Goal: Communication & Community: Answer question/provide support

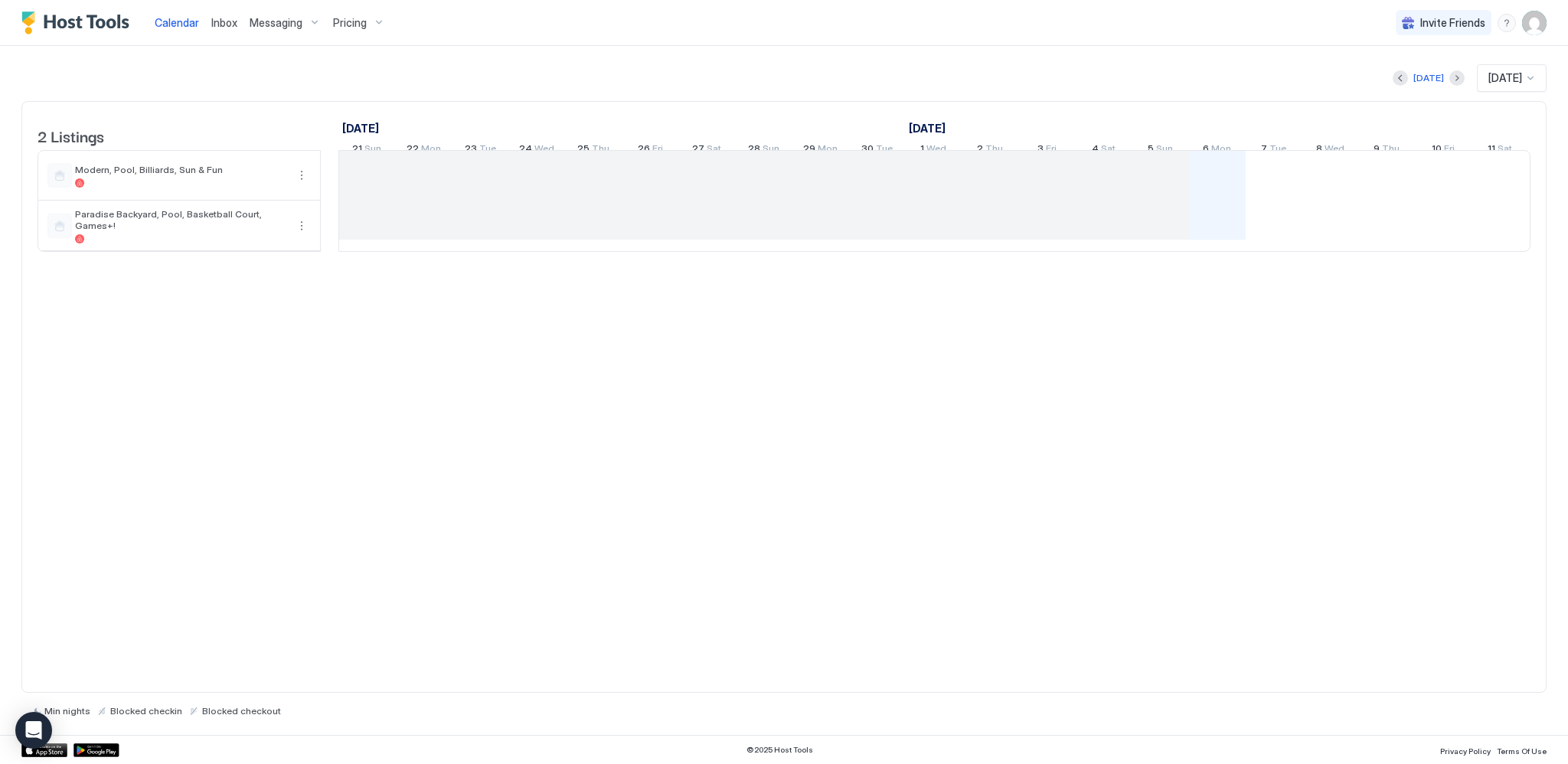
scroll to position [0, 850]
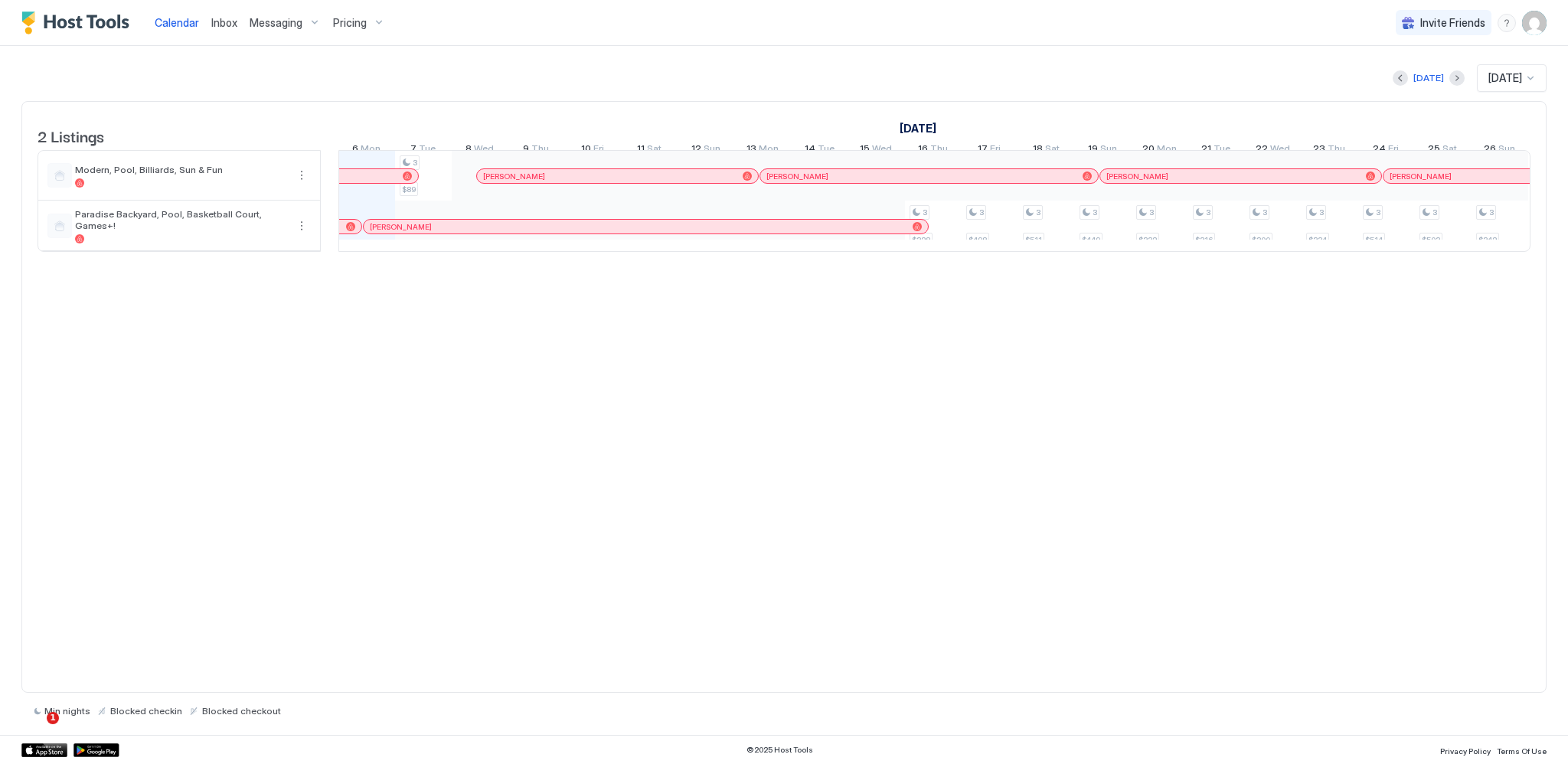
click at [290, 20] on span "Messaging" at bounding box center [276, 23] width 53 height 14
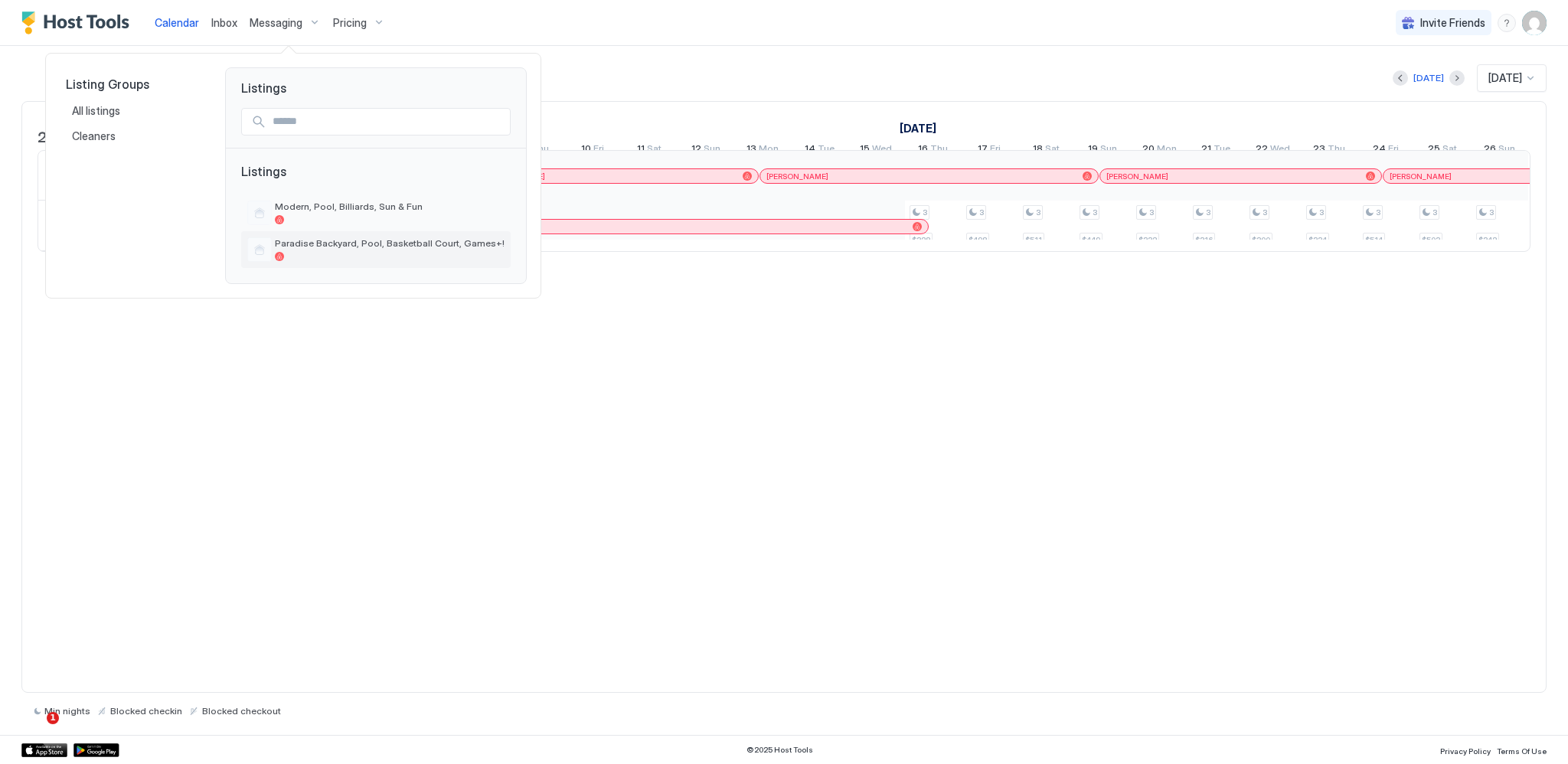
click at [313, 243] on span "Paradise Backyard, Pool, Basketball Court, Games+!" at bounding box center [389, 243] width 230 height 12
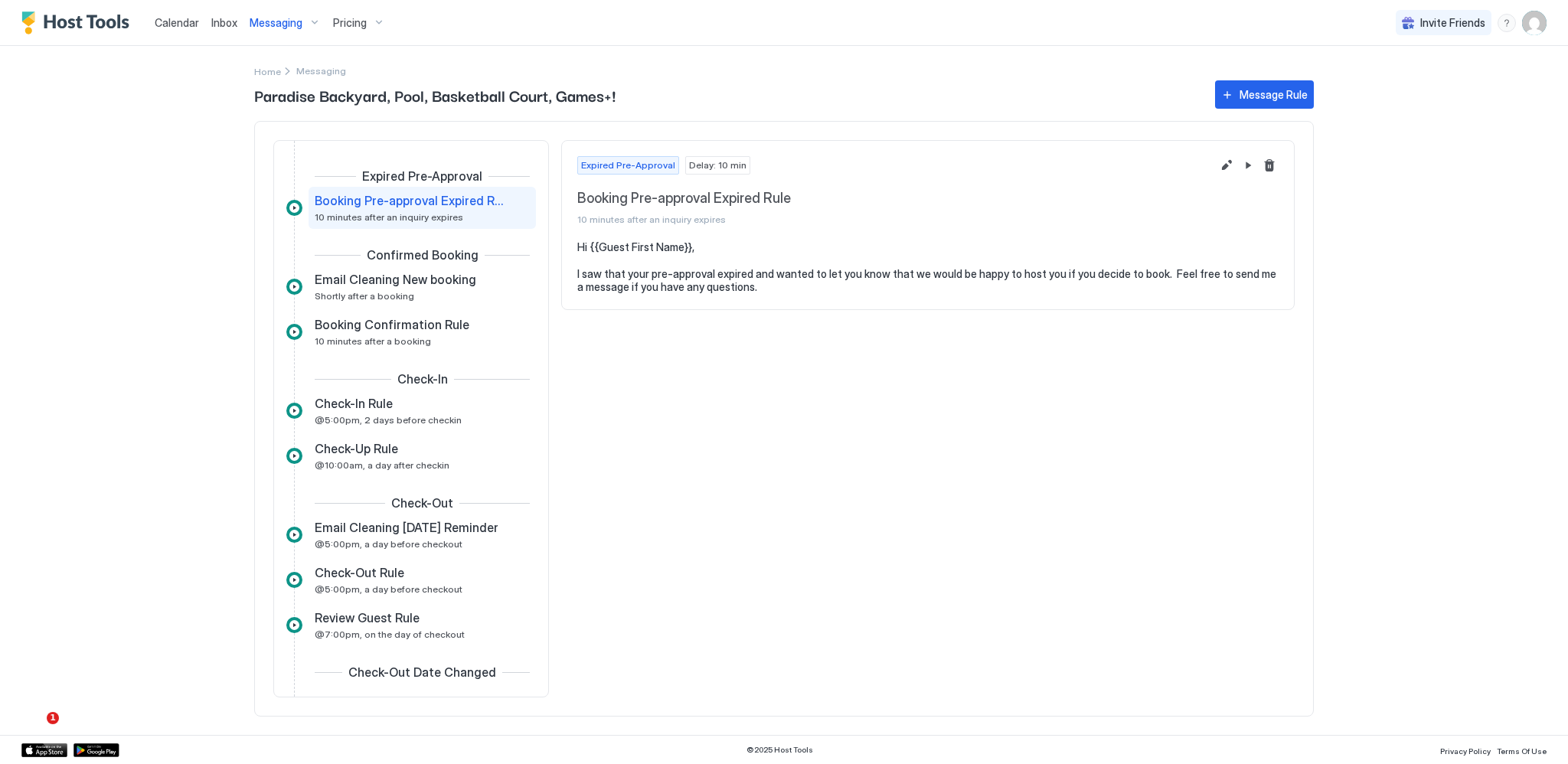
click at [232, 20] on span "Inbox" at bounding box center [224, 22] width 26 height 13
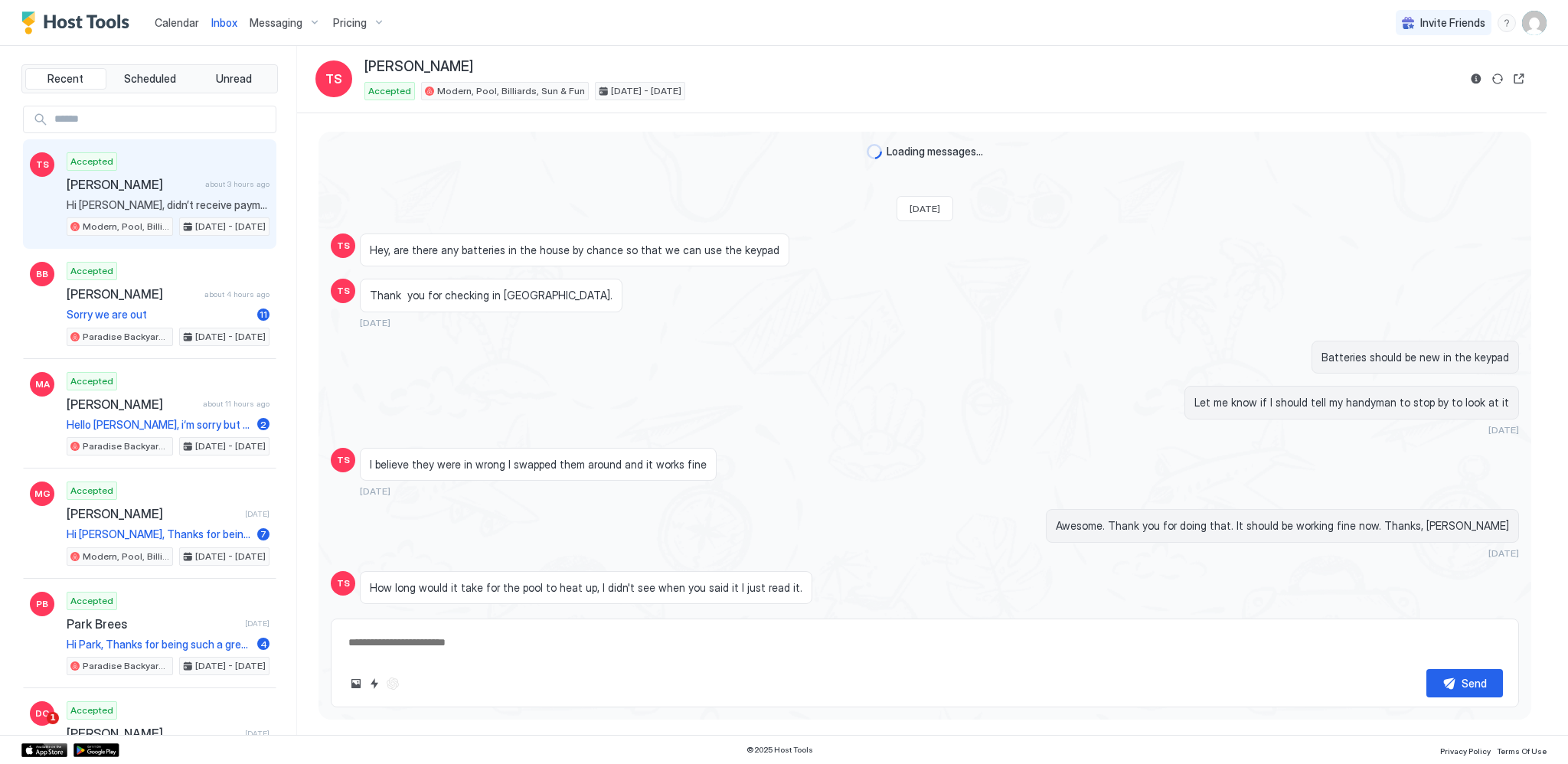
scroll to position [885, 0]
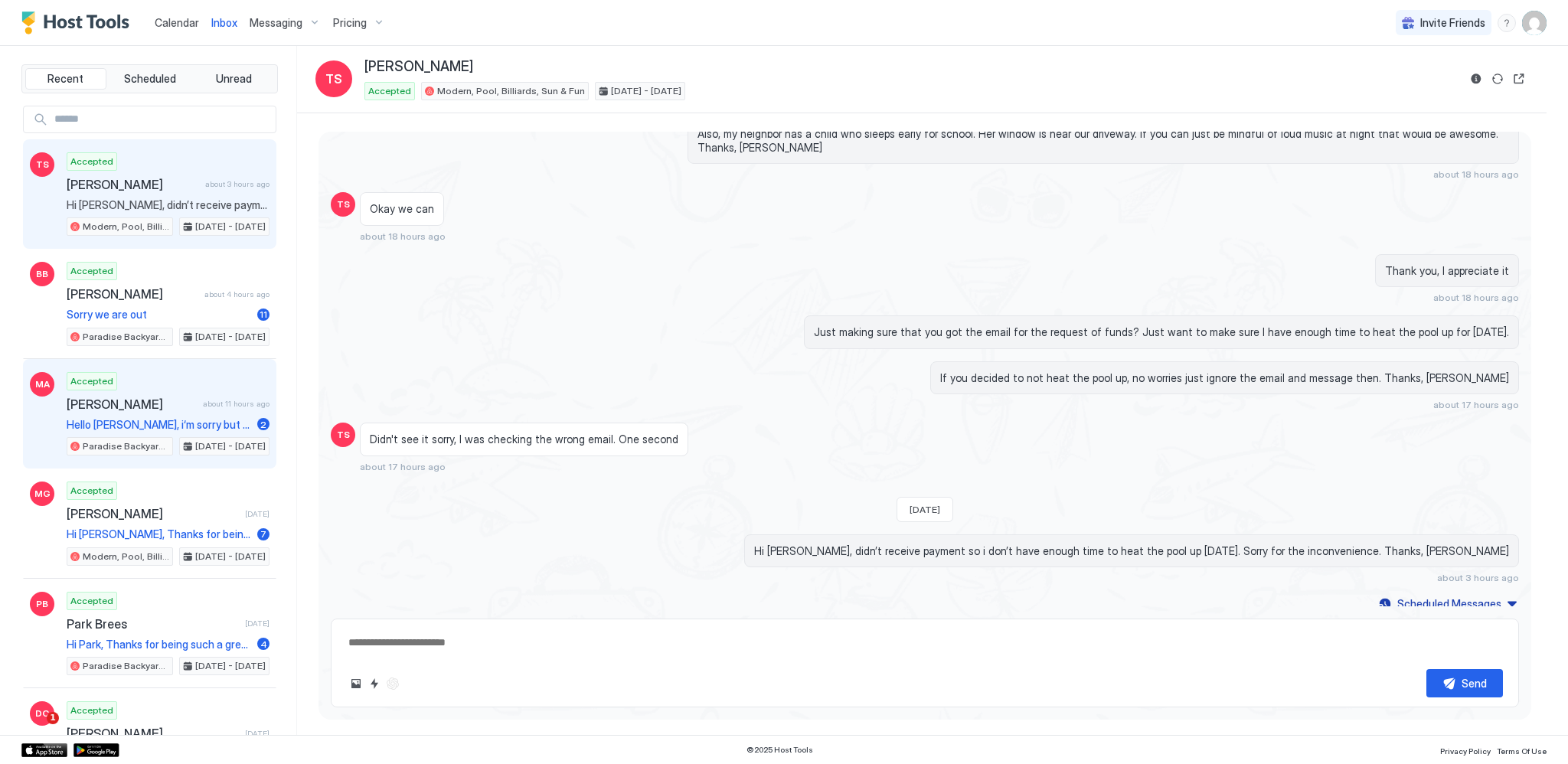
click at [164, 397] on span "[PERSON_NAME]" at bounding box center [132, 404] width 130 height 15
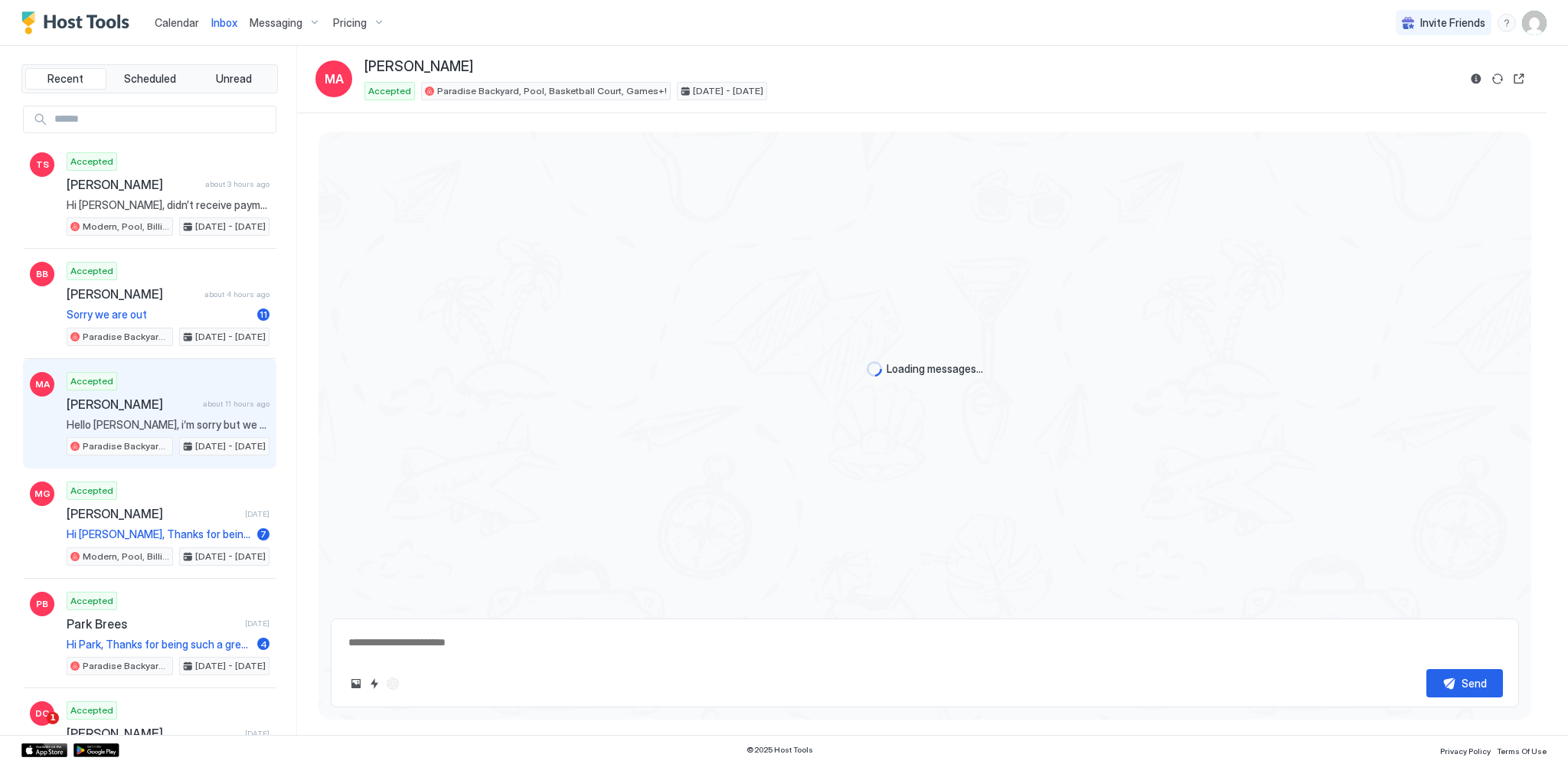
scroll to position [1636, 0]
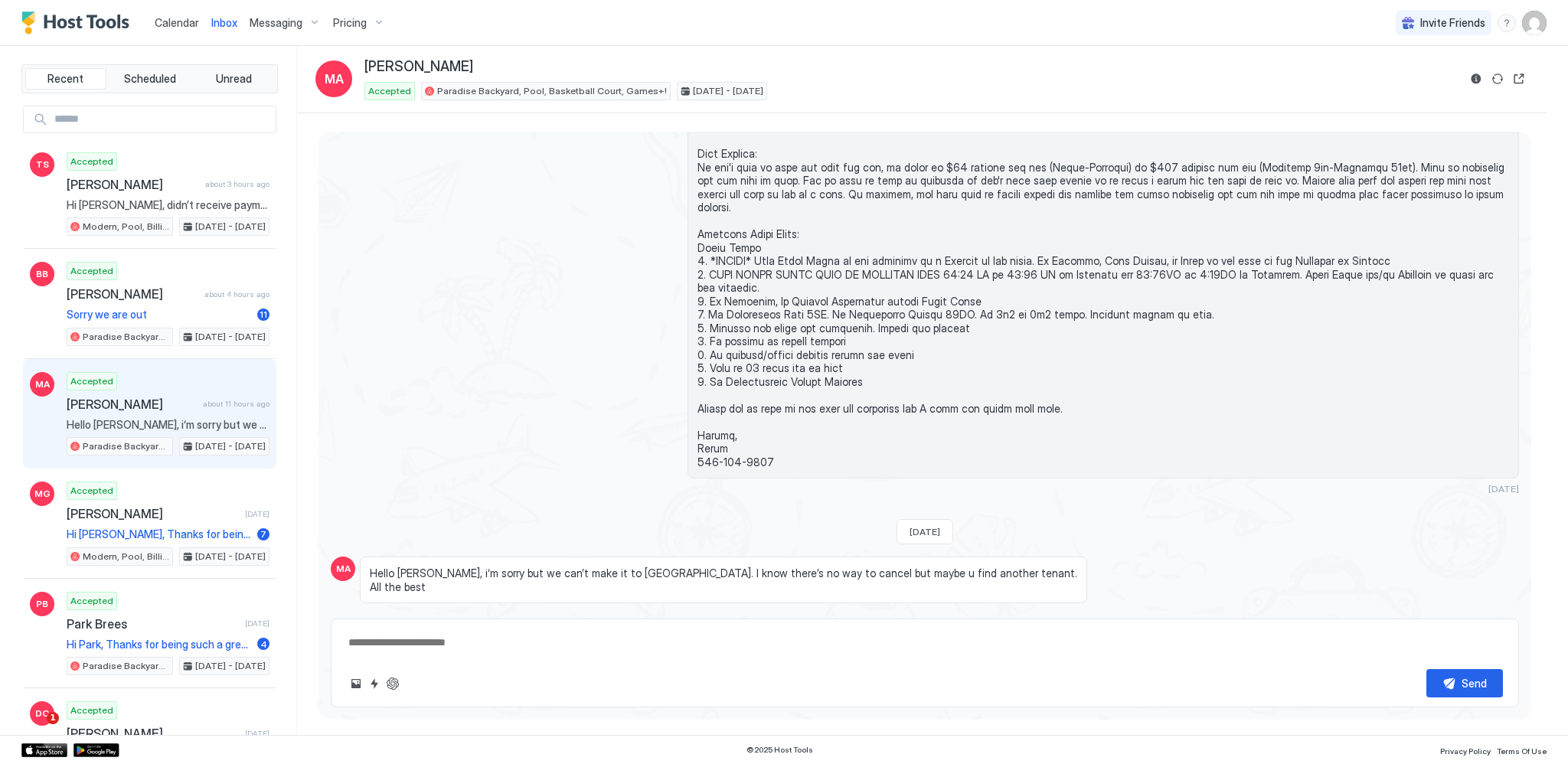
click at [1475, 631] on div "Scheduled Messages" at bounding box center [1450, 639] width 105 height 16
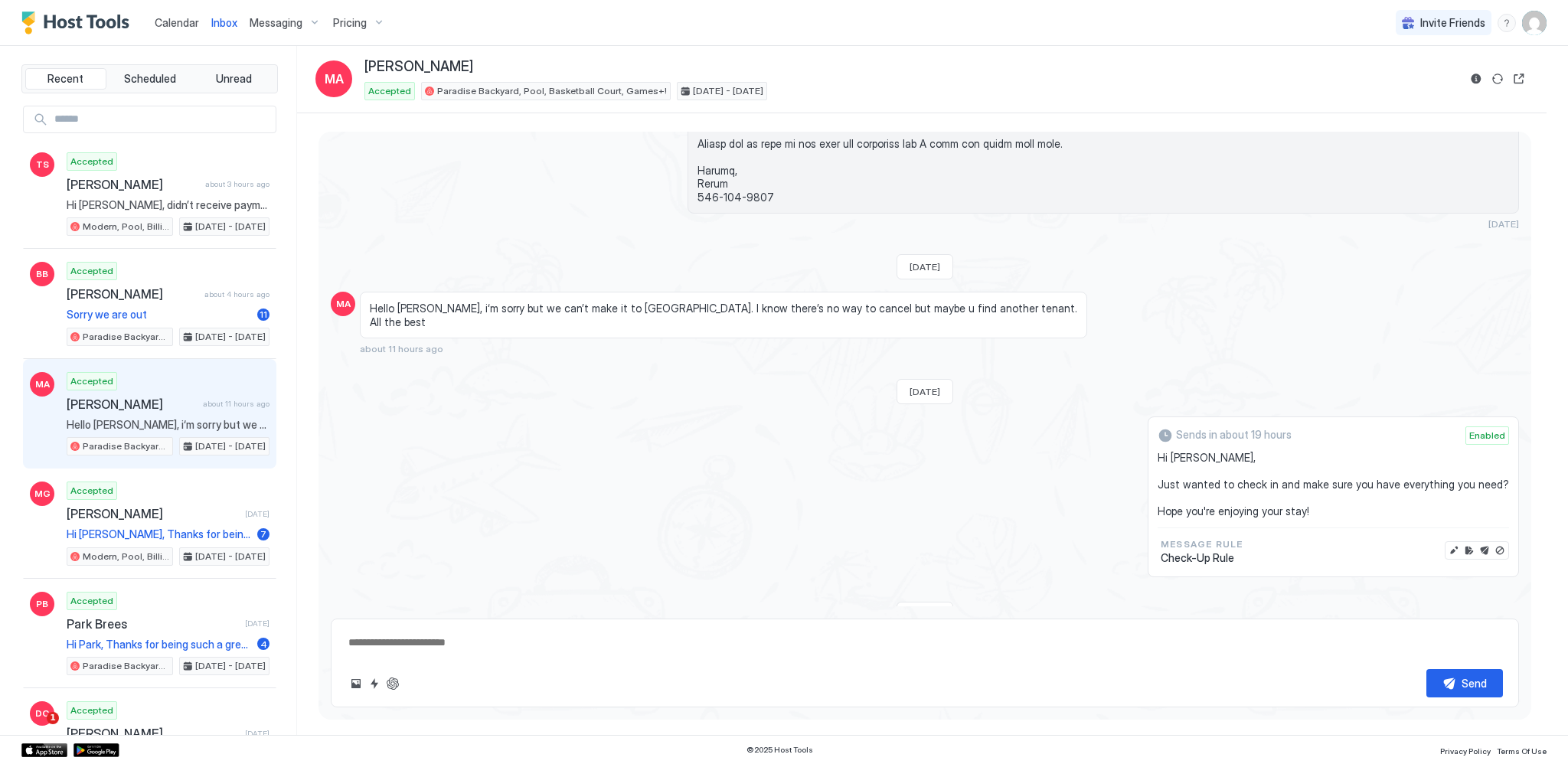
scroll to position [1978, 0]
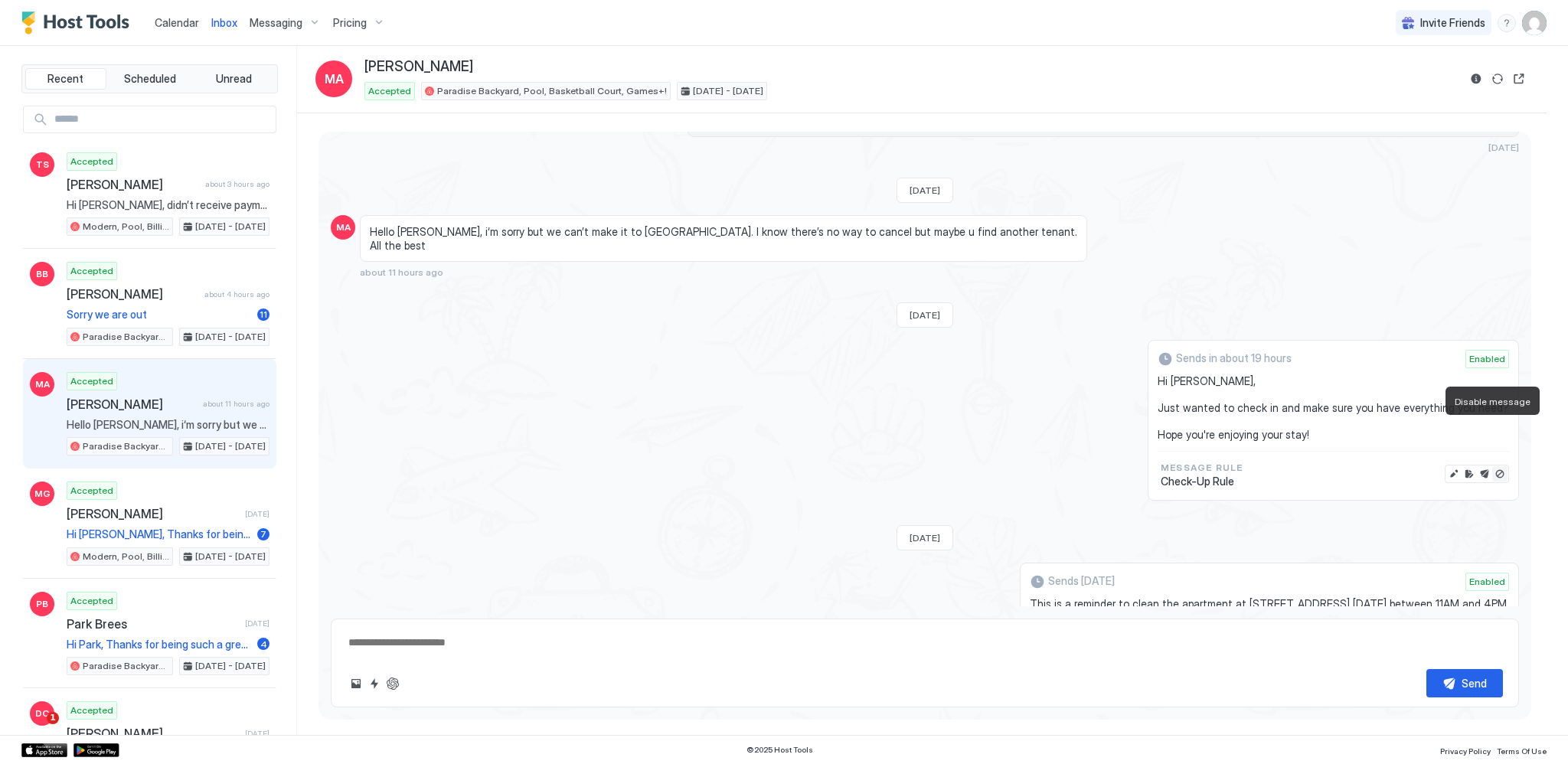
click at [1492, 466] on button "Disable message" at bounding box center [1500, 474] width 15 height 15
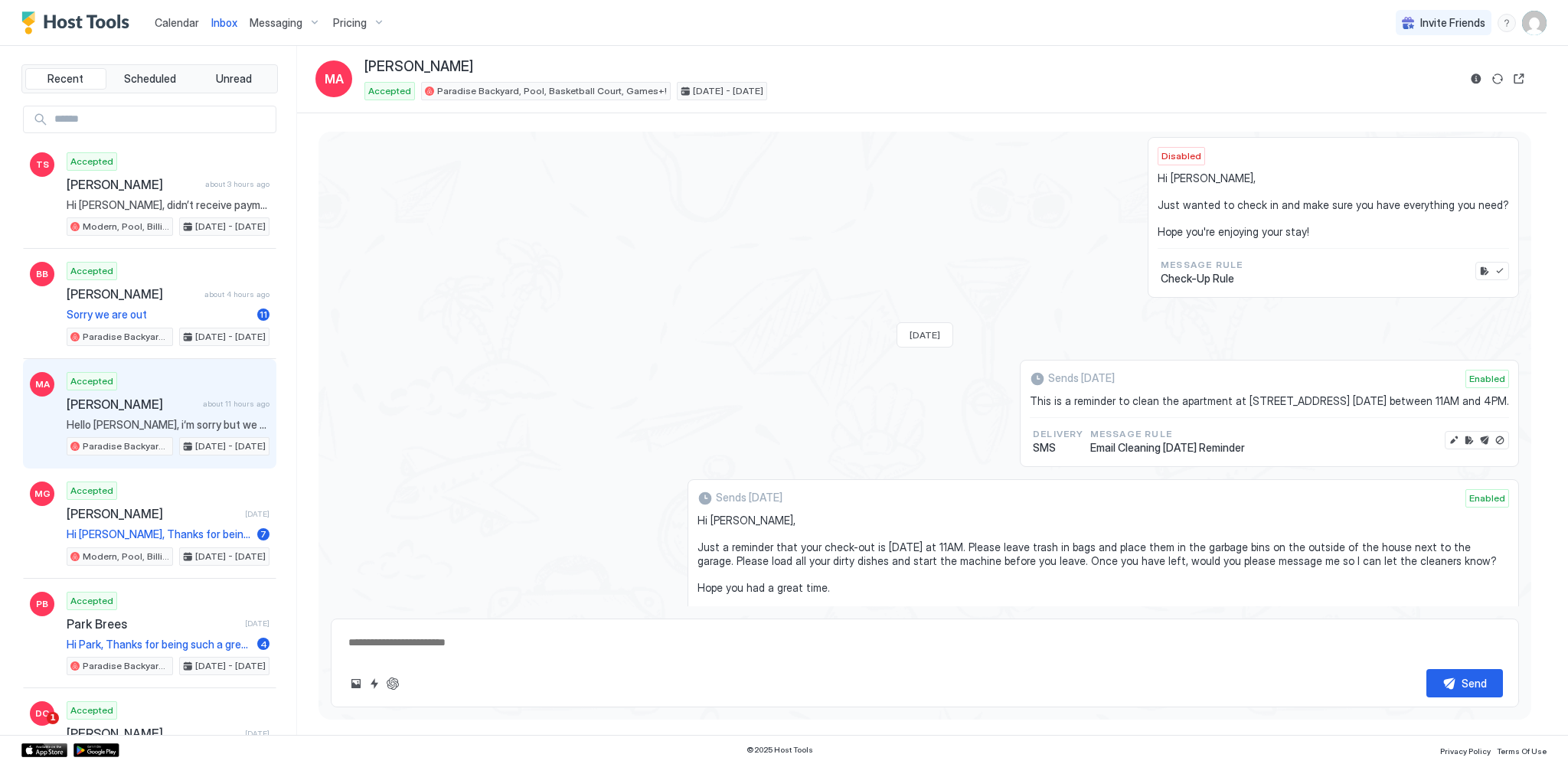
scroll to position [2208, 0]
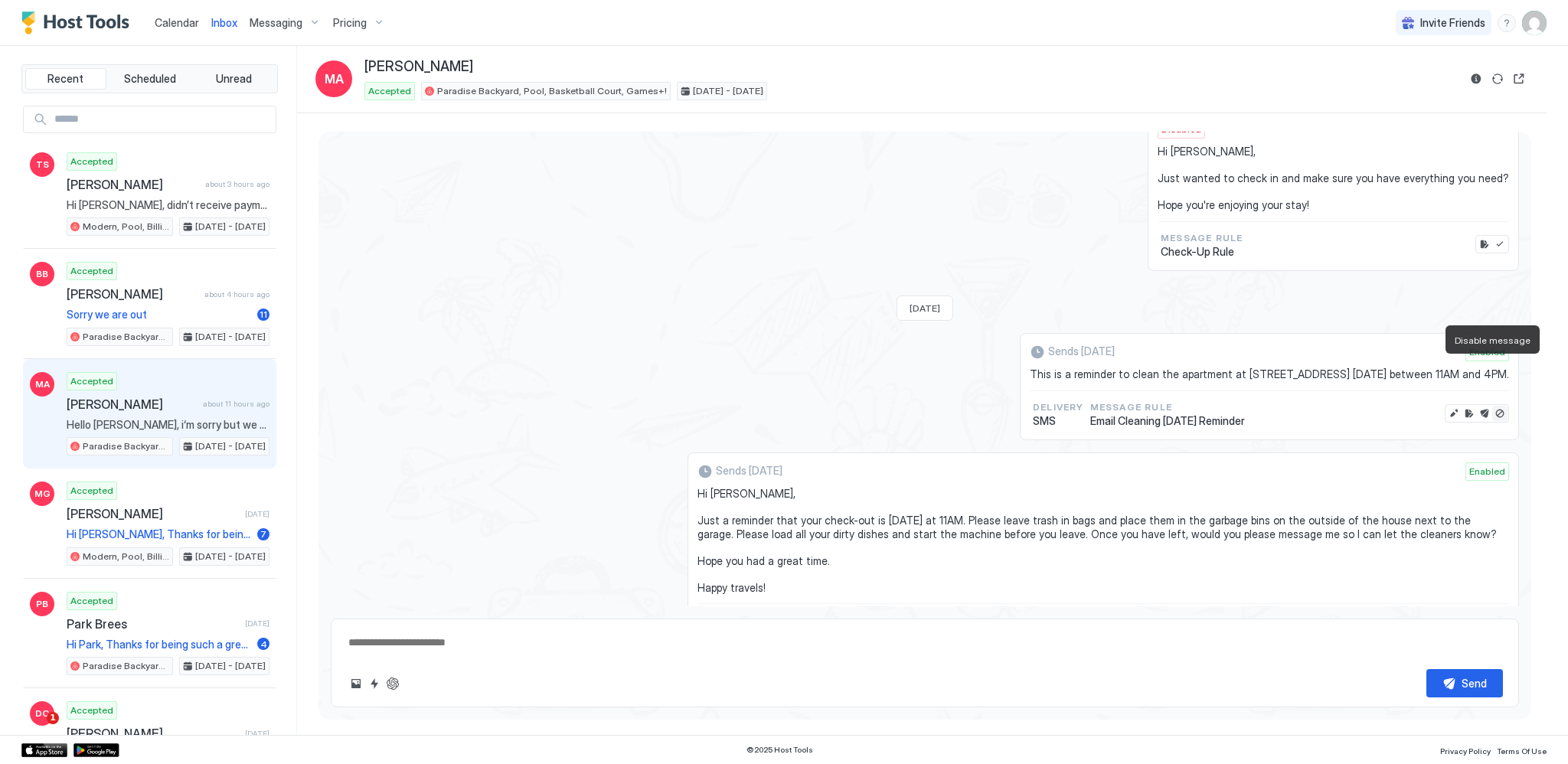
click at [1492, 406] on button "Disable message" at bounding box center [1500, 413] width 15 height 15
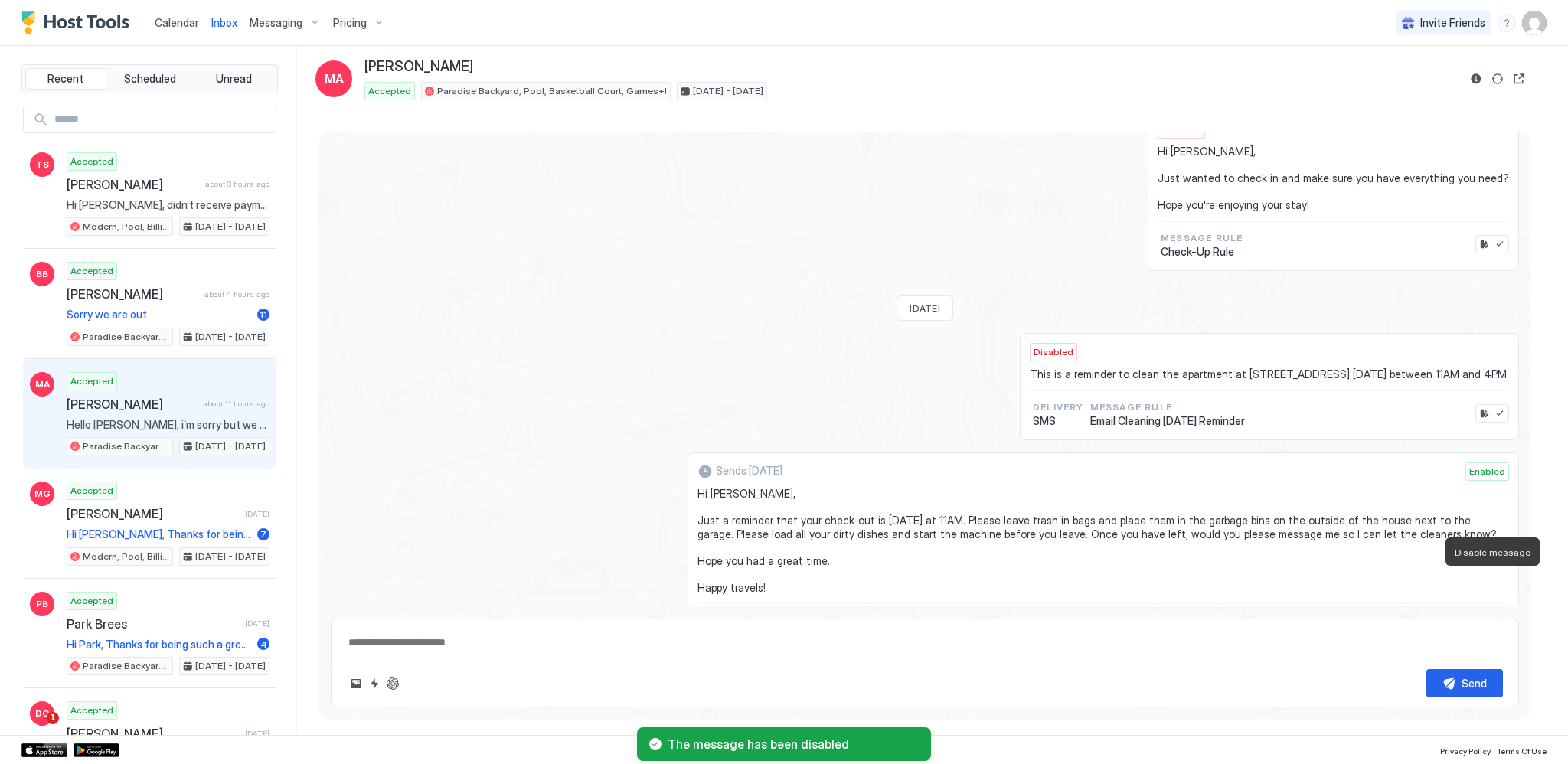
click at [1492, 620] on button "Disable message" at bounding box center [1500, 627] width 15 height 15
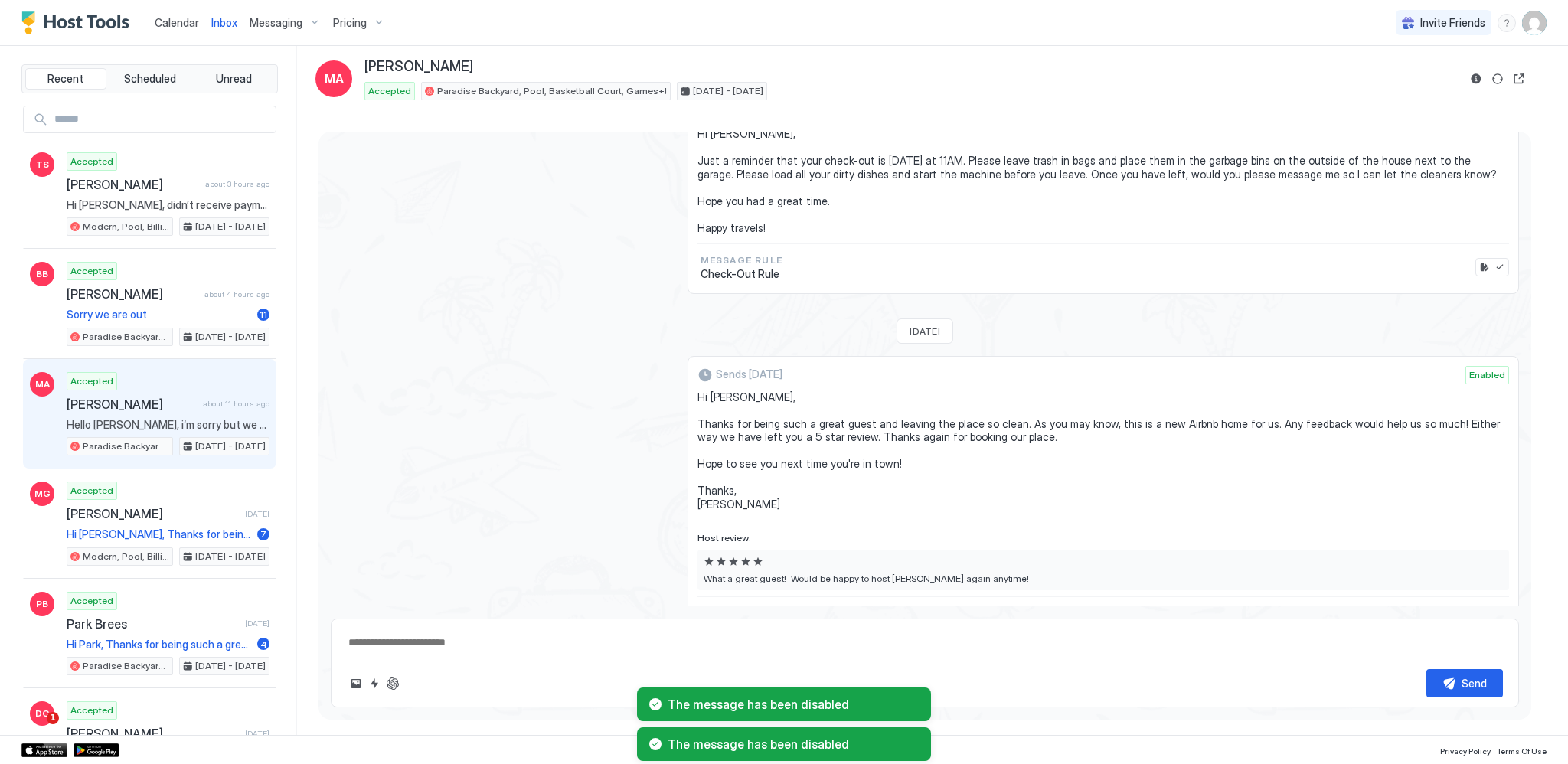
scroll to position [2590, 0]
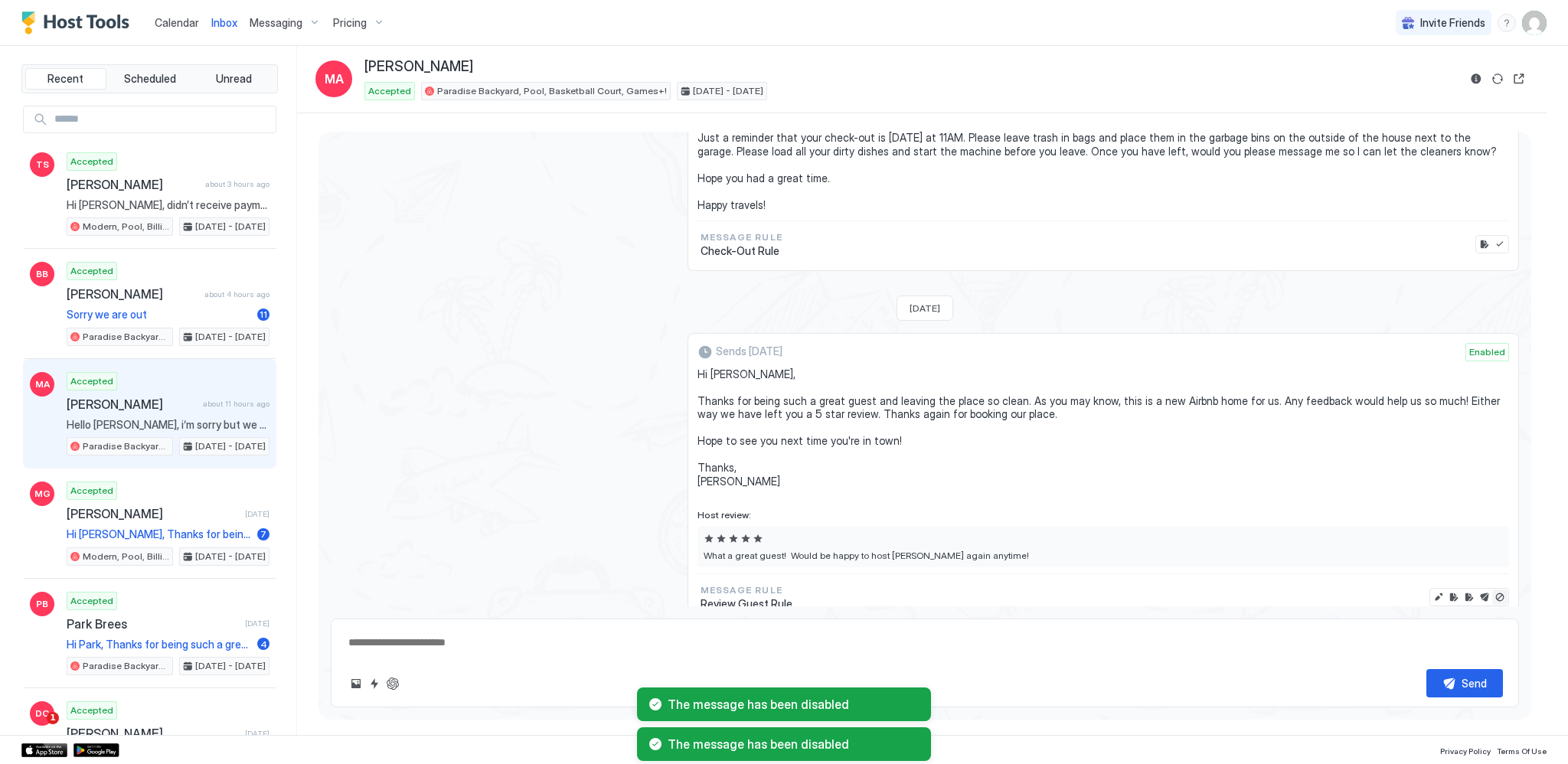
click at [1492, 590] on button "Disable message & review" at bounding box center [1500, 597] width 15 height 15
type textarea "*"
